Goal: Information Seeking & Learning: Learn about a topic

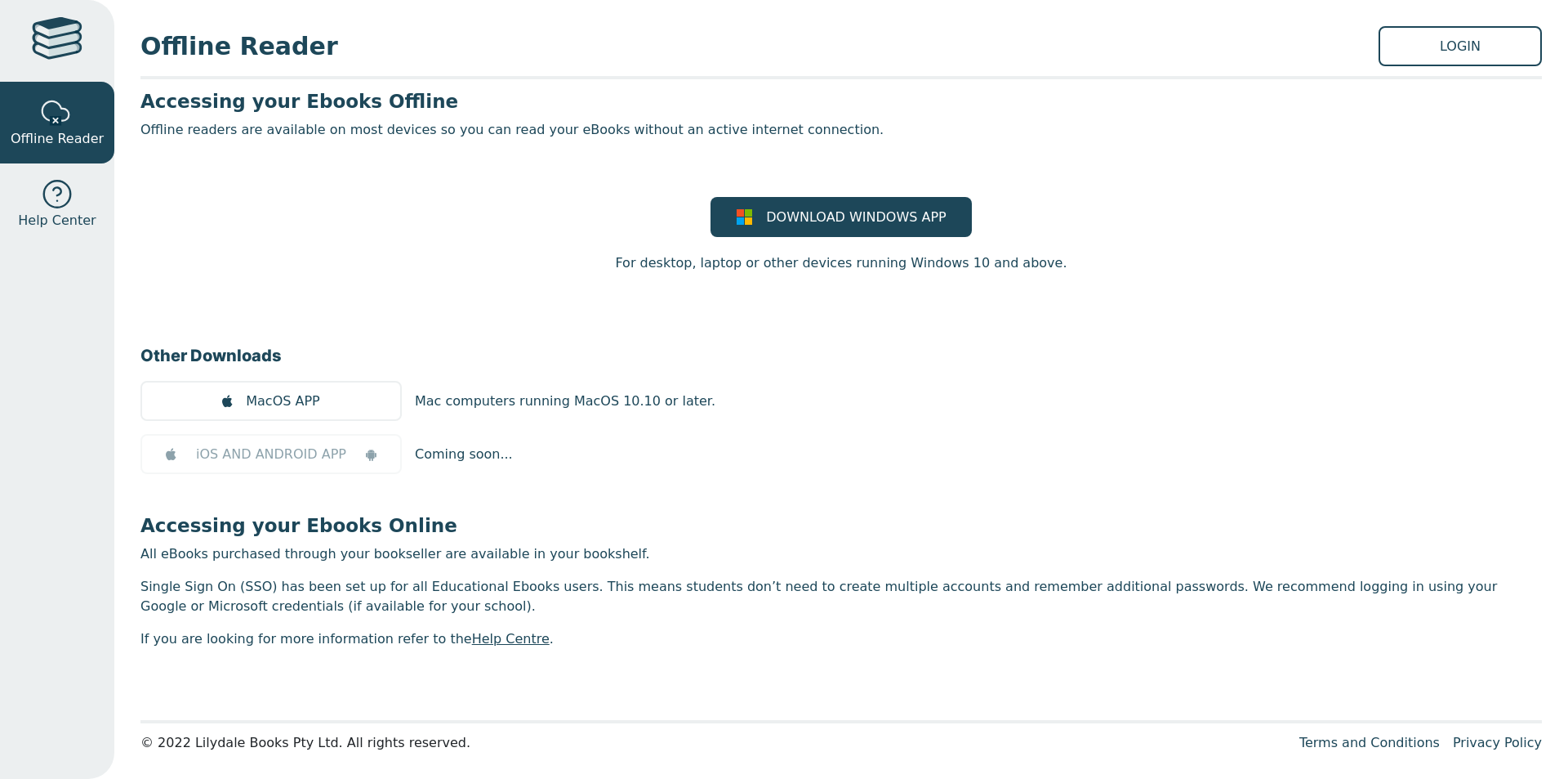
click at [45, 48] on div at bounding box center [57, 41] width 51 height 48
click at [60, 36] on div at bounding box center [57, 41] width 51 height 48
click at [73, 214] on span "Help Center" at bounding box center [57, 220] width 78 height 20
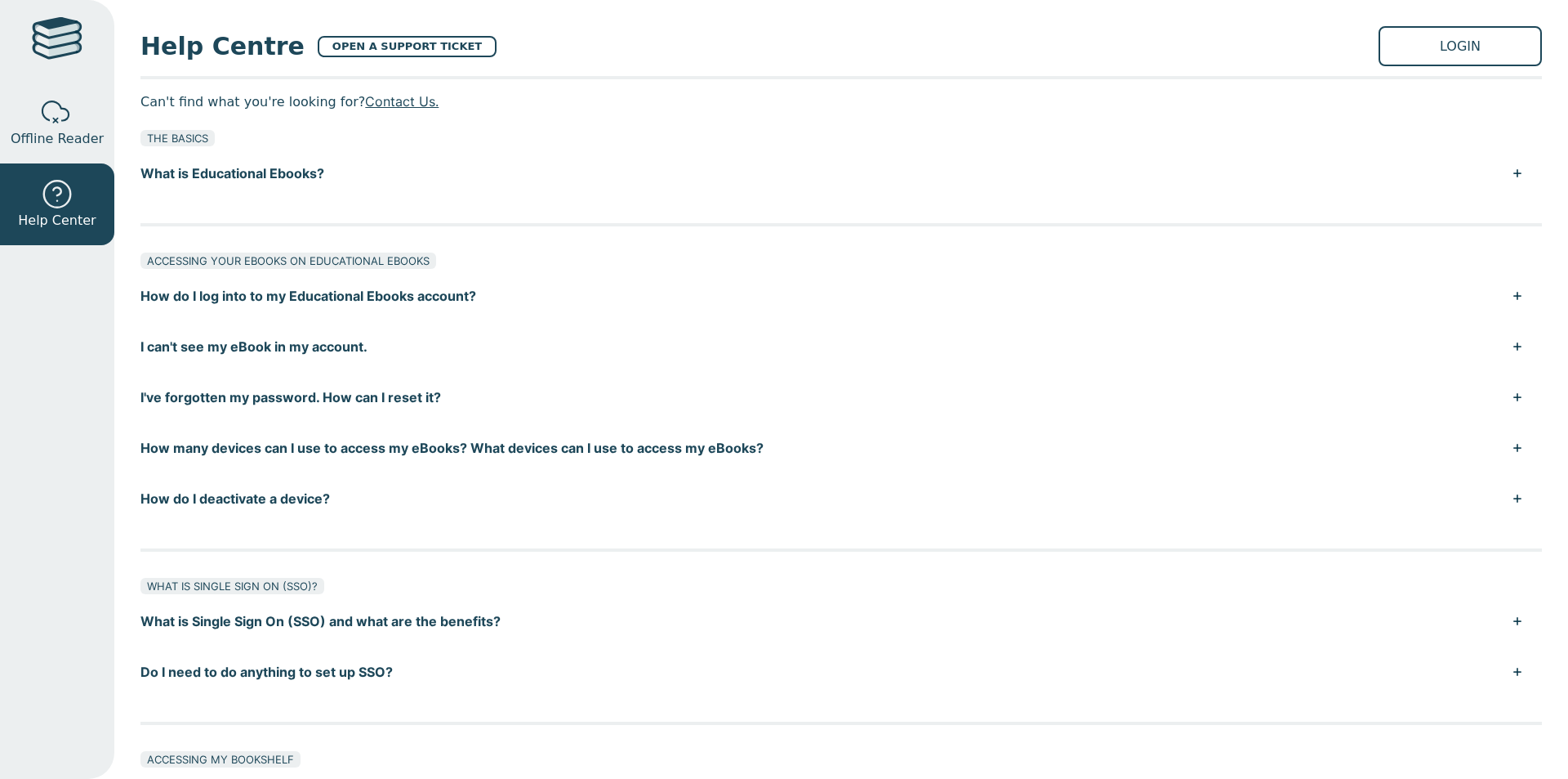
click at [267, 615] on button "What is Single Sign On (SSO) and what are the benefits?" at bounding box center [841, 620] width 1402 height 51
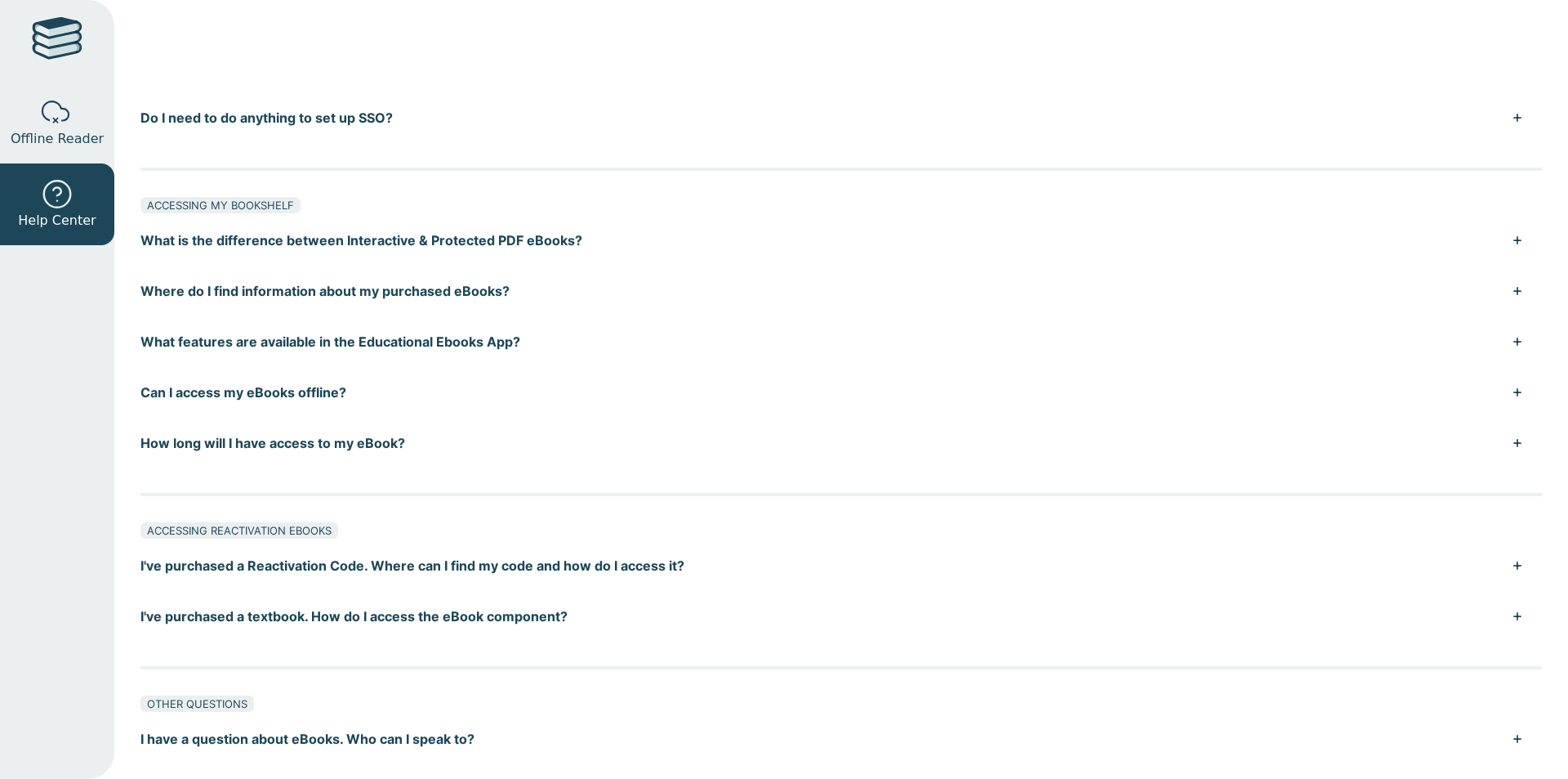
scroll to position [817, 0]
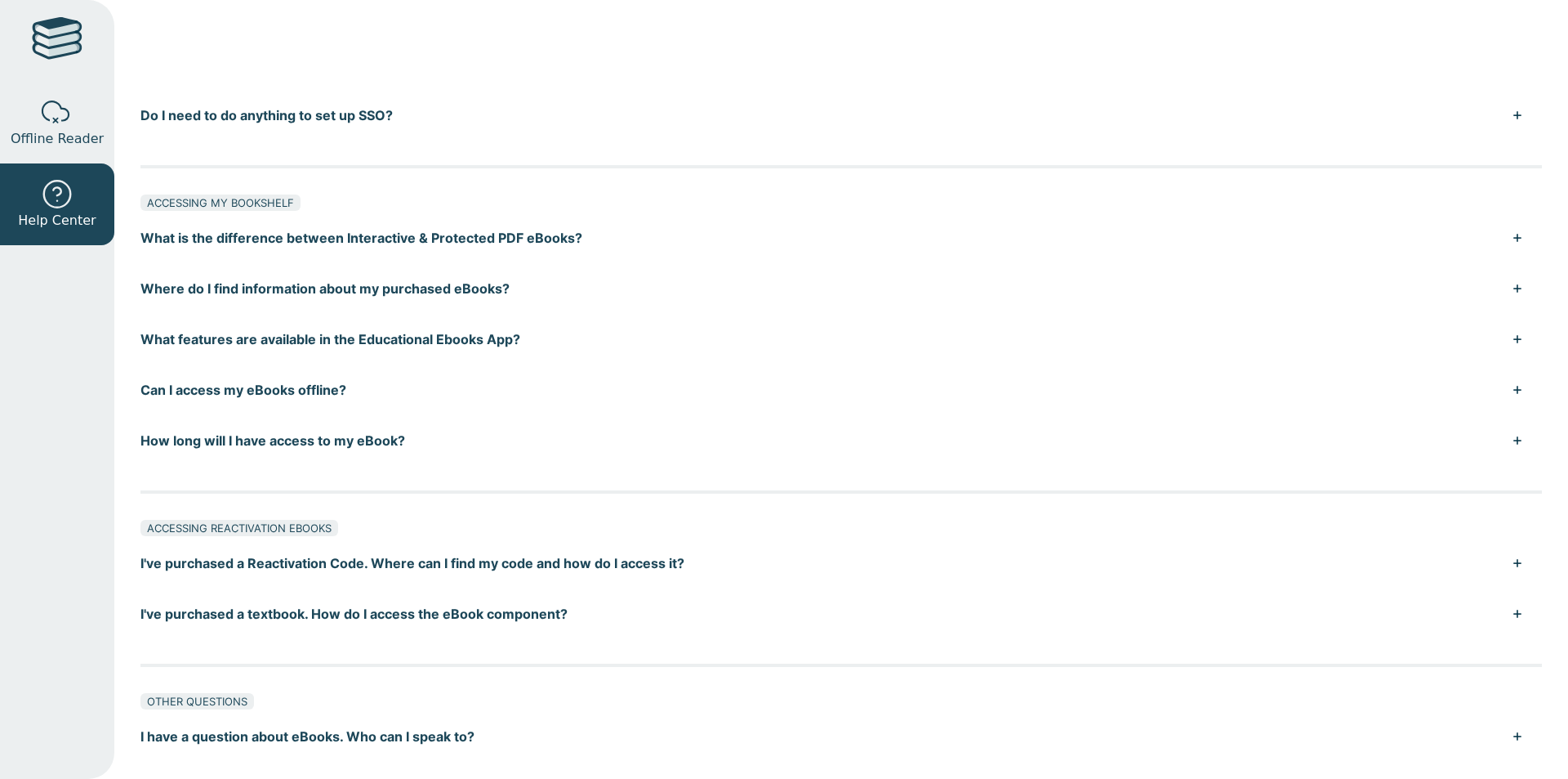
click at [354, 438] on button "How long will I have access to my eBook?" at bounding box center [841, 440] width 1402 height 51
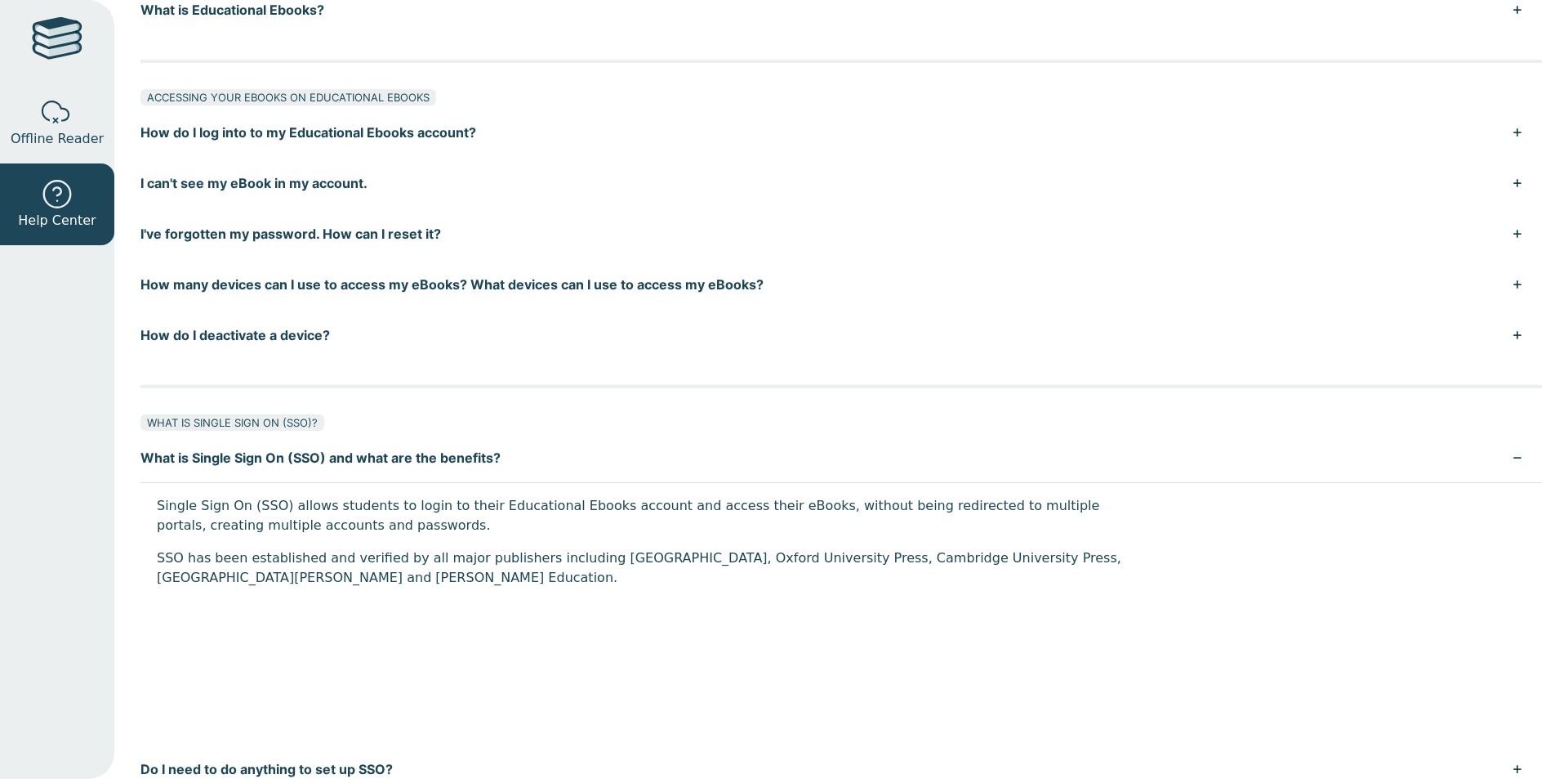
scroll to position [0, 0]
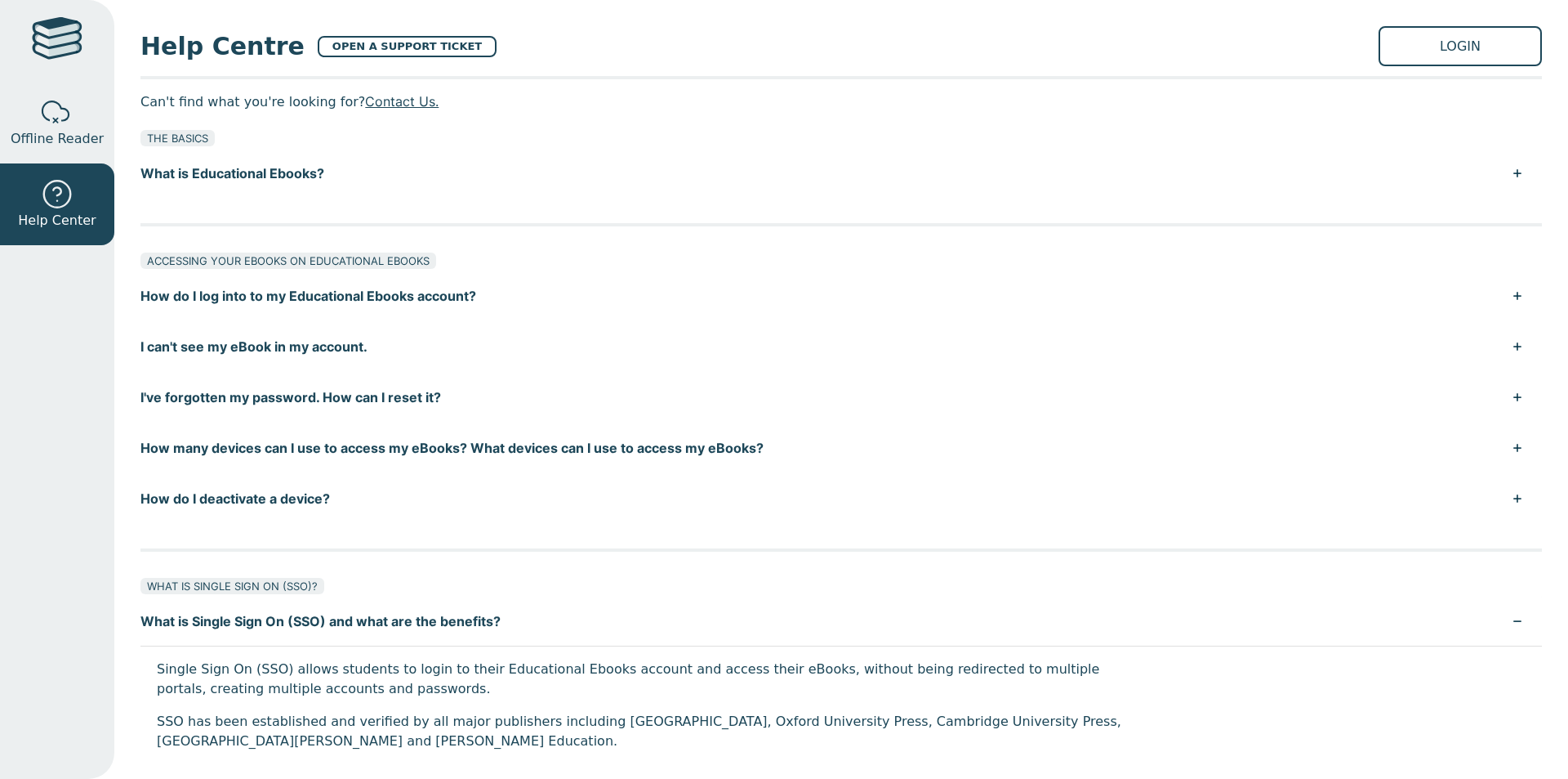
click at [255, 170] on button "What is Educational Ebooks?" at bounding box center [841, 173] width 1402 height 51
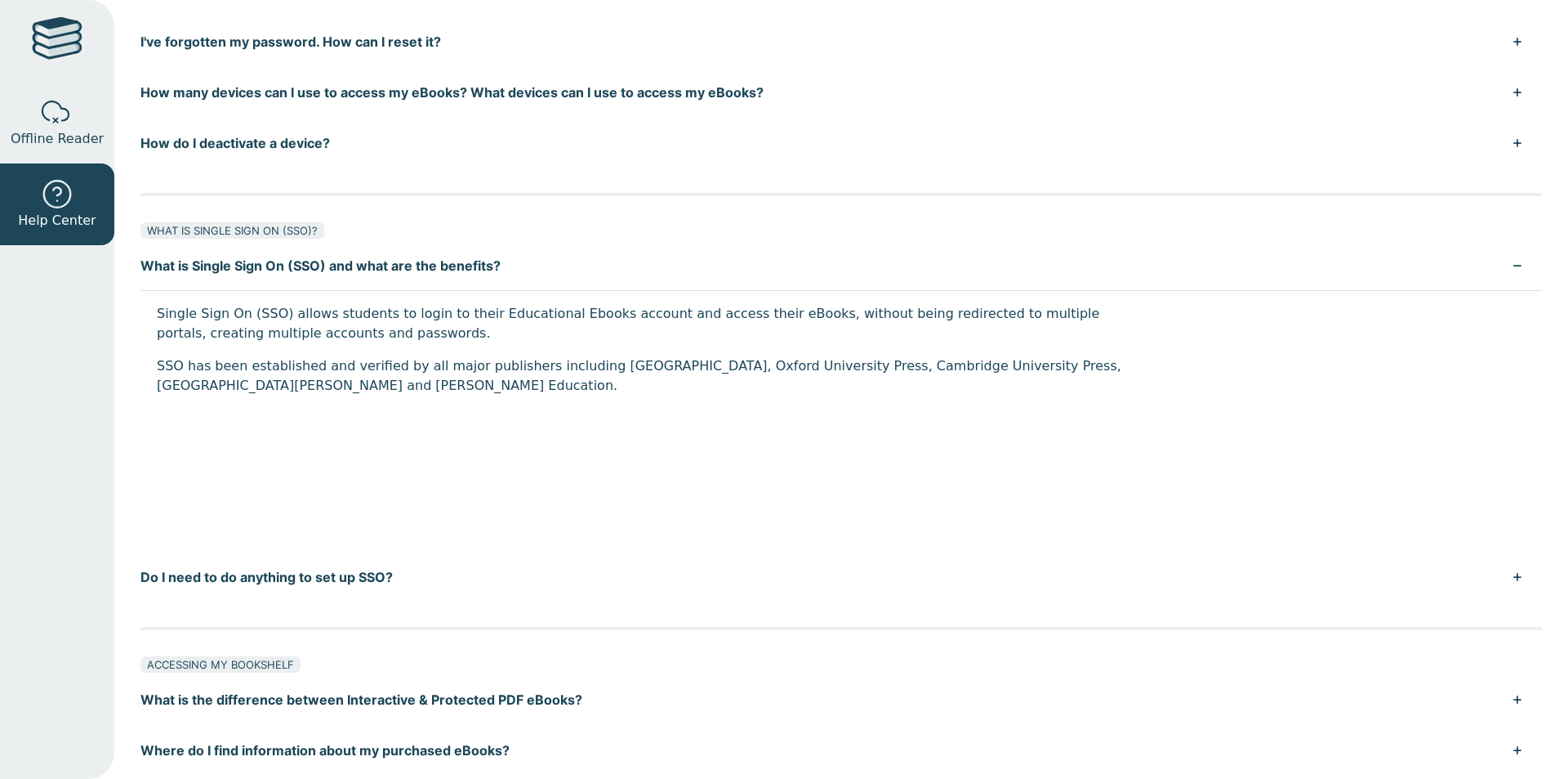
scroll to position [491, 0]
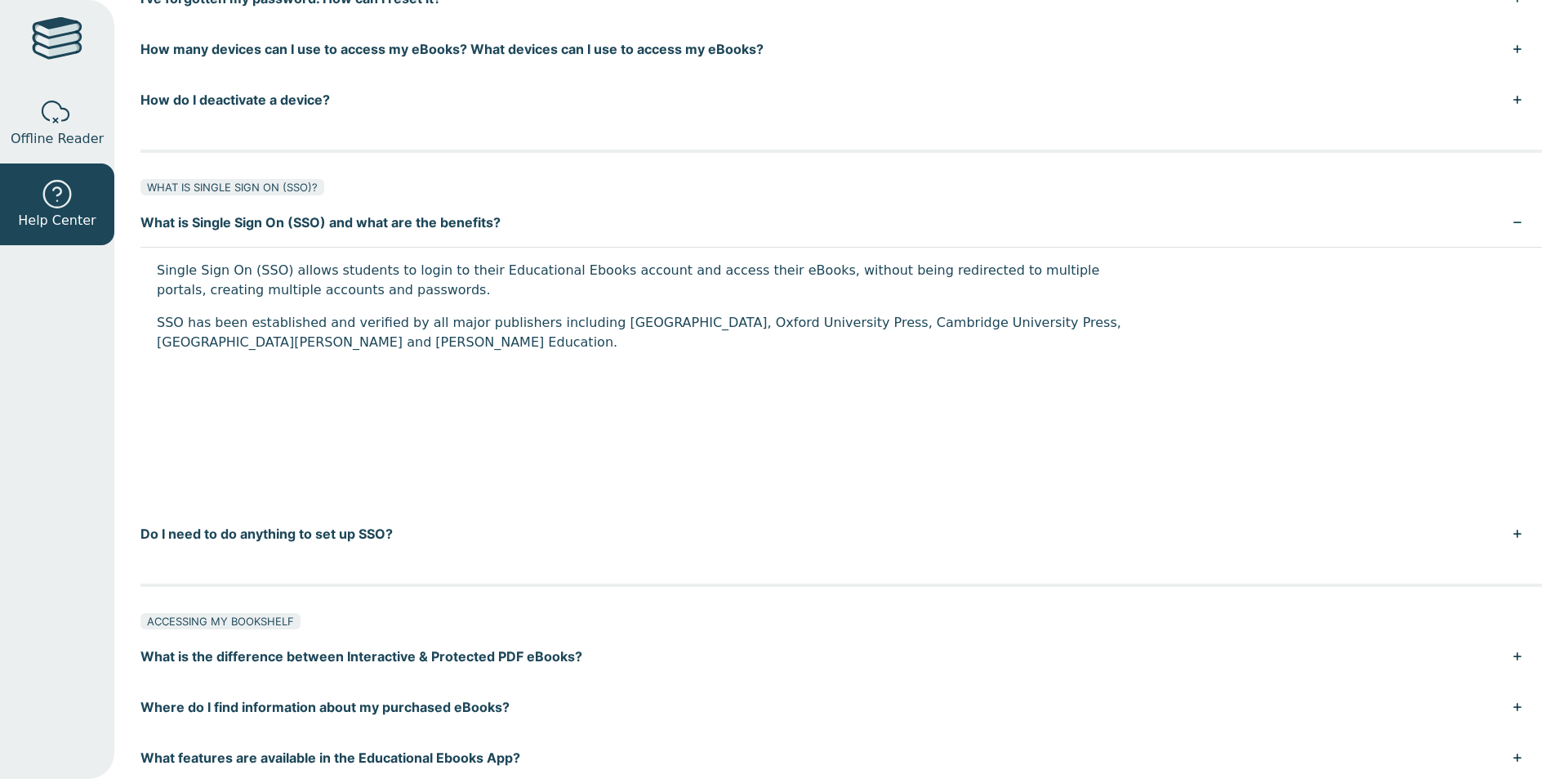
click at [344, 529] on button "Do I need to do anything to set up SSO?" at bounding box center [841, 534] width 1402 height 51
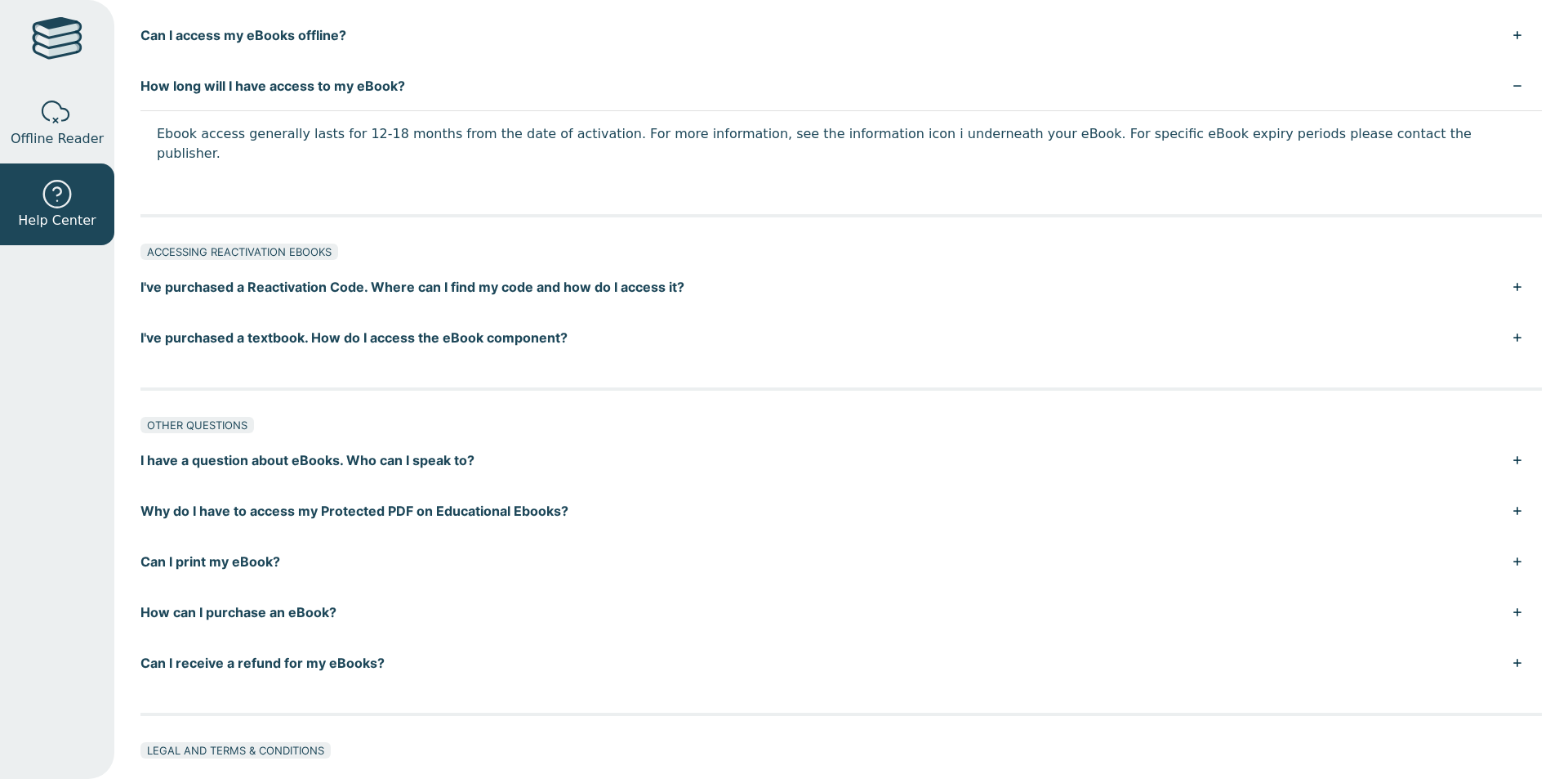
scroll to position [1389, 0]
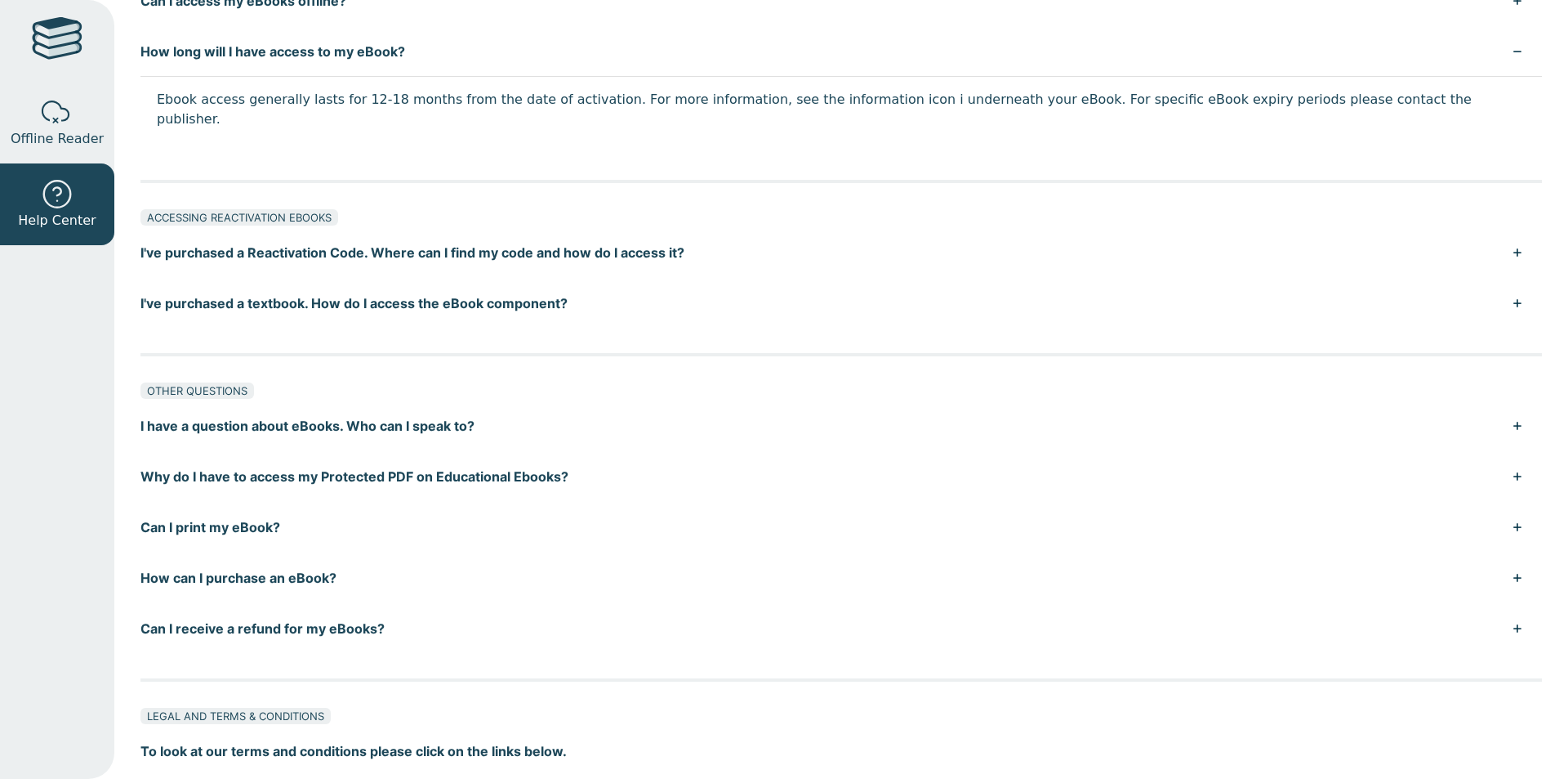
click at [303, 557] on button "How can I purchase an eBook?" at bounding box center [841, 578] width 1402 height 51
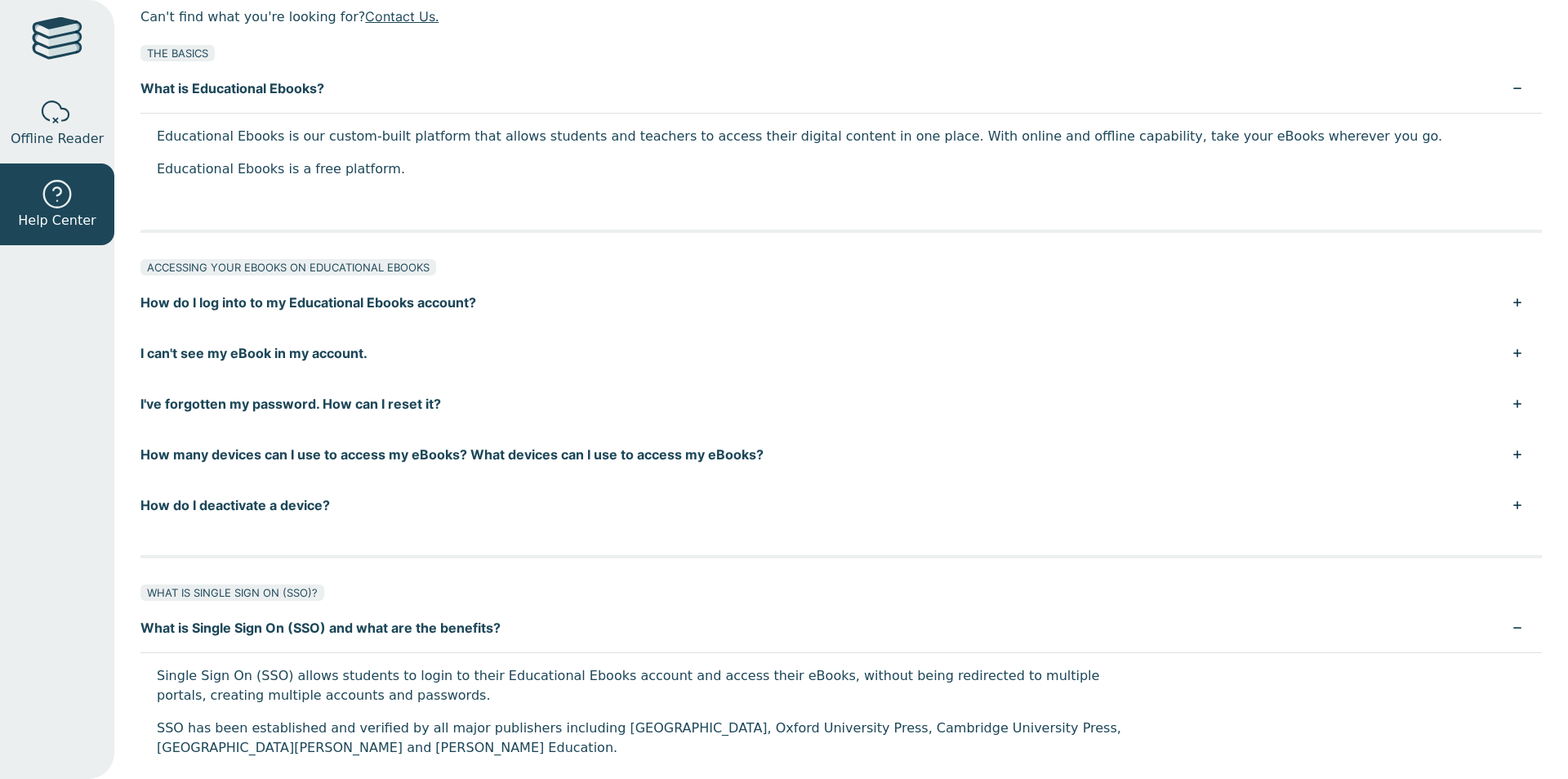
scroll to position [0, 0]
